Goal: Transaction & Acquisition: Book appointment/travel/reservation

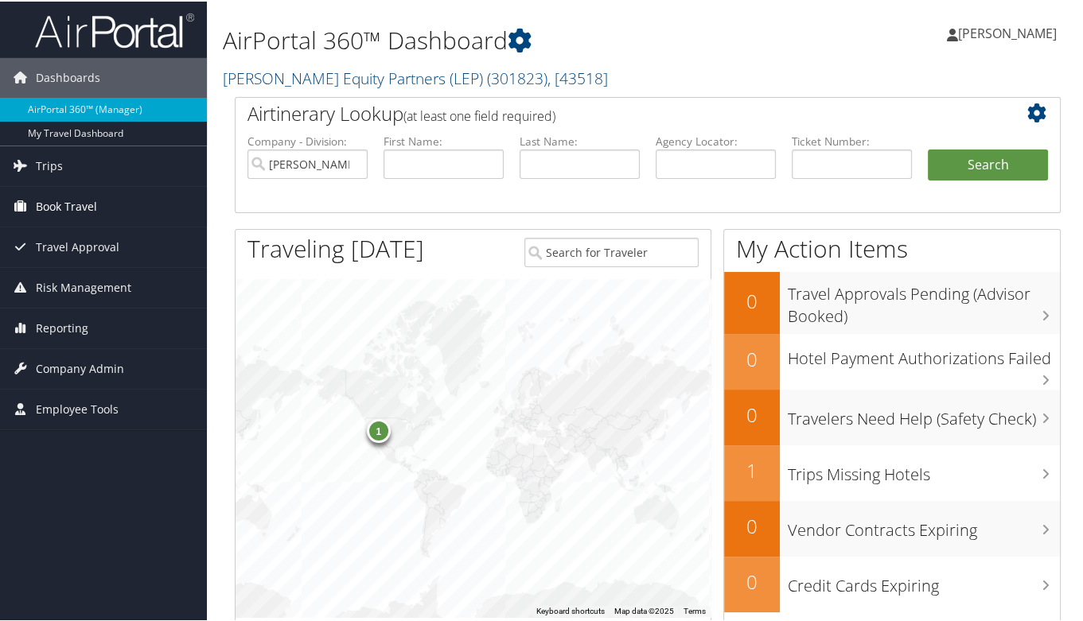
click at [57, 204] on span "Book Travel" at bounding box center [66, 205] width 61 height 40
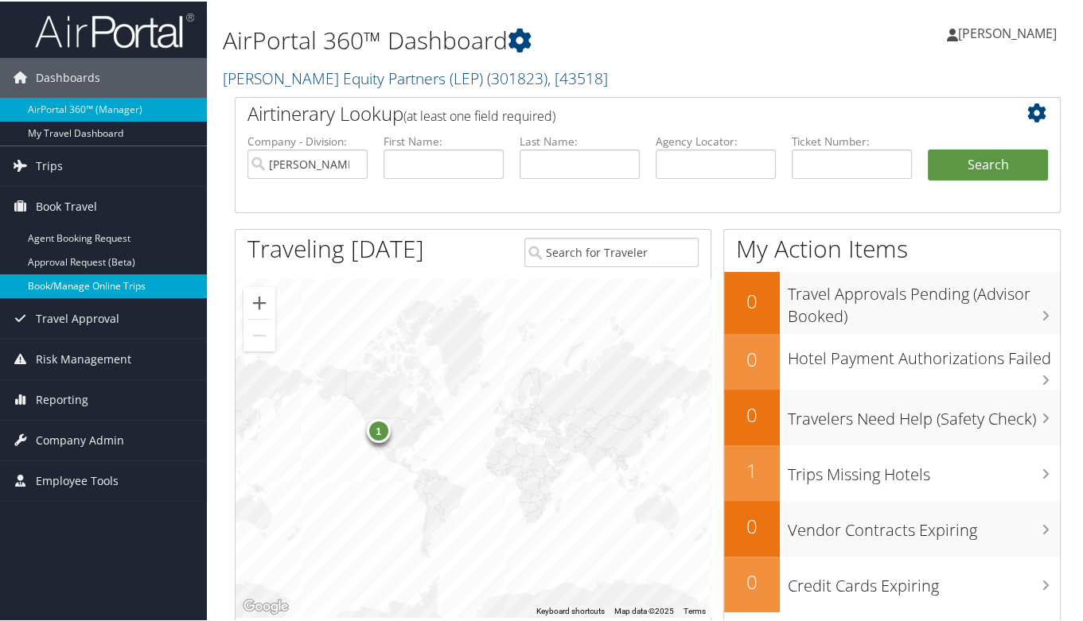
click at [59, 281] on link "Book/Manage Online Trips" at bounding box center [103, 285] width 207 height 24
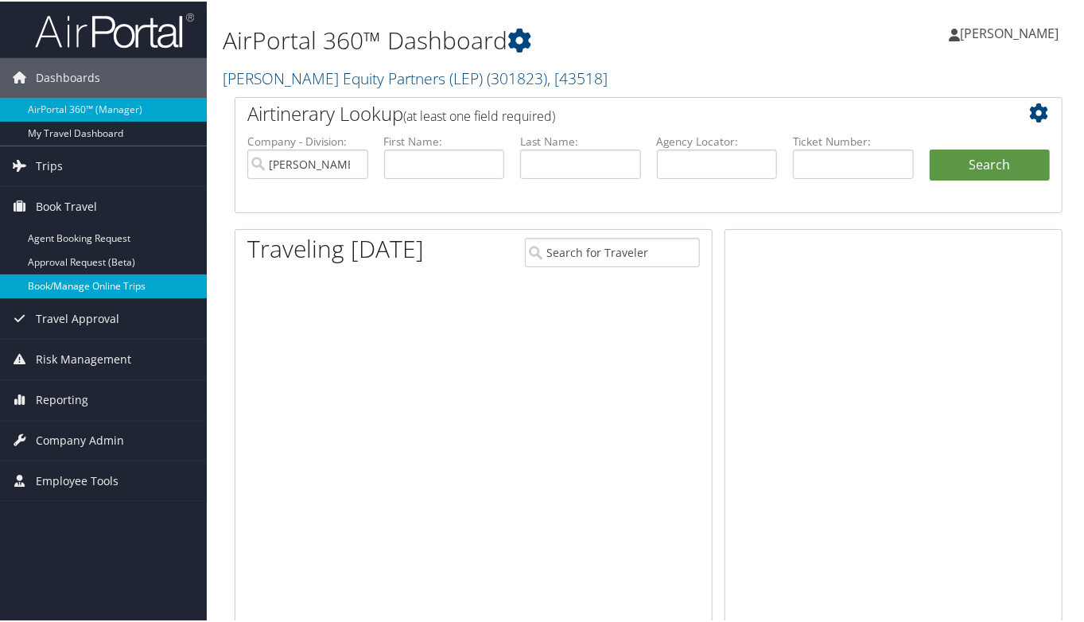
click at [84, 278] on link "Book/Manage Online Trips" at bounding box center [103, 285] width 207 height 24
